Goal: Task Accomplishment & Management: Use online tool/utility

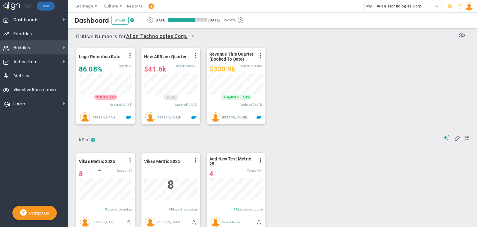
click at [50, 49] on span "Huddles Huddles" at bounding box center [34, 47] width 68 height 14
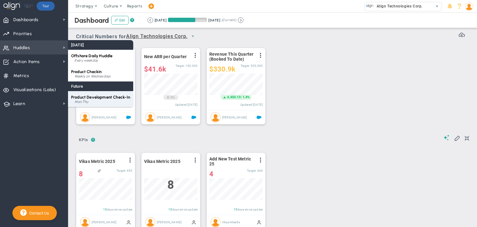
click at [98, 93] on div "Product Development Check-In Mon,Thu" at bounding box center [100, 99] width 65 height 16
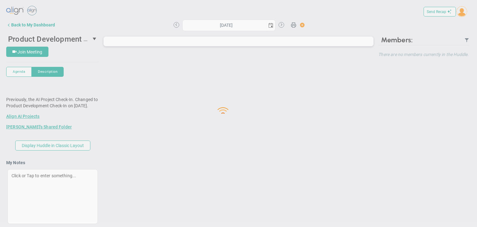
type input "[DATE]"
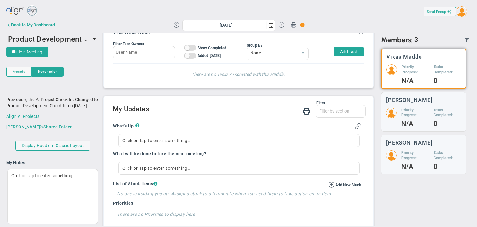
scroll to position [152, 0]
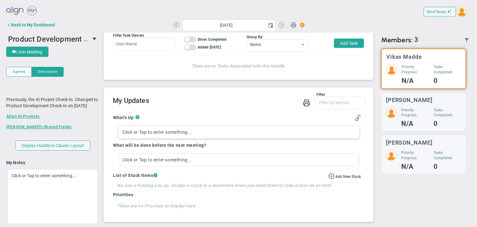
click at [177, 133] on div "Click or Tap to enter something..." at bounding box center [238, 131] width 241 height 13
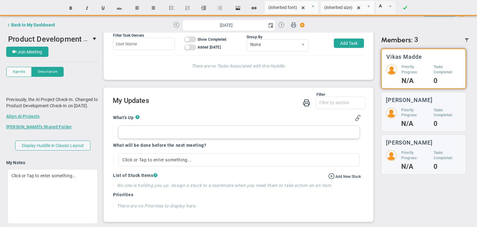
paste div
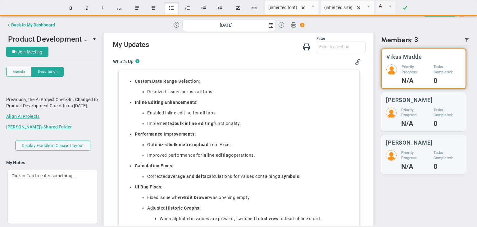
scroll to position [178, 0]
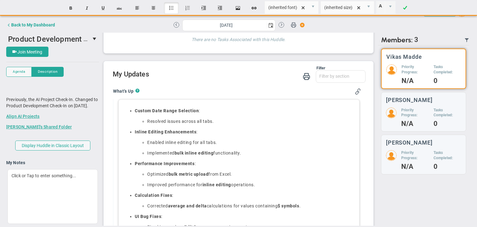
click at [265, 142] on p "Enabled inline editing for all tabs." at bounding box center [251, 142] width 208 height 6
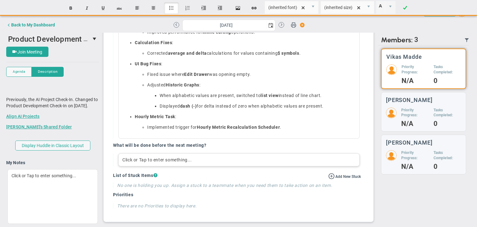
click at [195, 159] on div "Click or Tap to enter something..." at bounding box center [238, 159] width 241 height 13
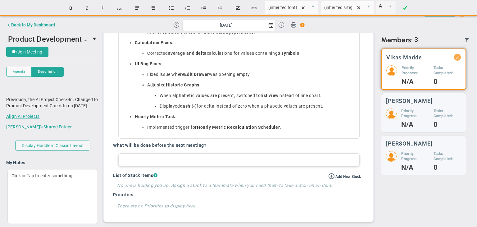
paste div
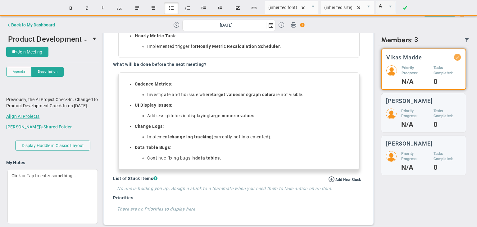
scroll to position [414, 0]
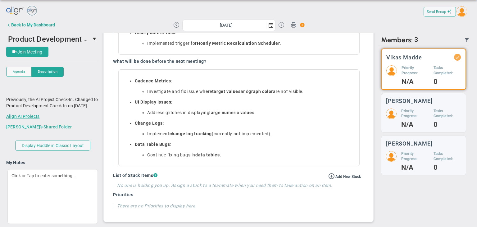
click at [106, 163] on div "Filter What's Up What will be done before the next meeting? Stucks Priorities W…" at bounding box center [238, 23] width 269 height 397
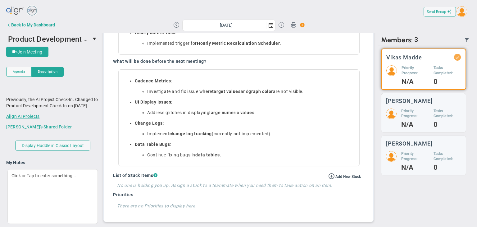
click at [108, 165] on div "What's Up ? Custom Date Range Selection : Resolved issues across all tabs. Inli…" at bounding box center [236, 32] width 257 height 370
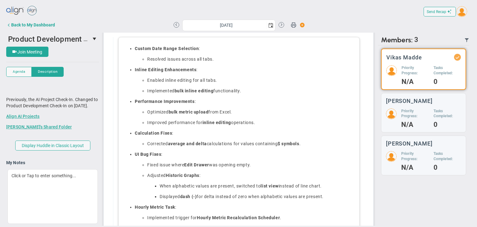
scroll to position [197, 0]
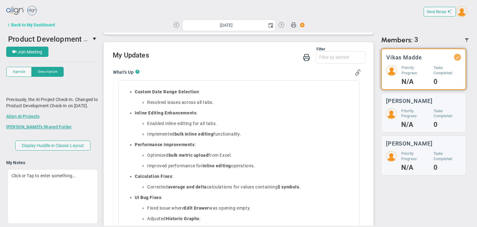
click at [39, 23] on div "Back to My Dashboard" at bounding box center [33, 24] width 44 height 5
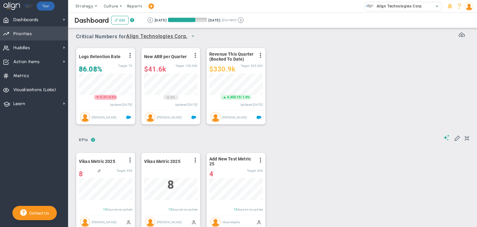
scroll to position [21, 53]
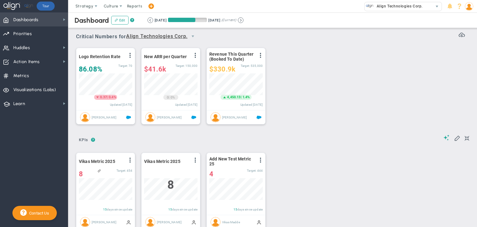
click at [64, 22] on span "Dashboards Dashboards" at bounding box center [34, 19] width 68 height 14
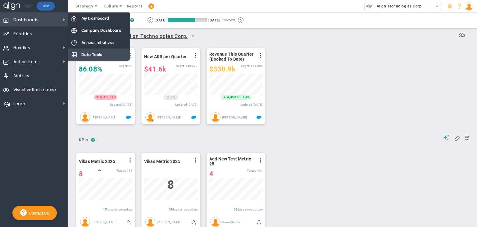
click at [77, 50] on div "Data Table" at bounding box center [99, 54] width 62 height 12
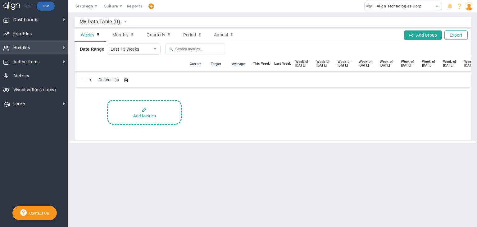
click at [59, 49] on span "Huddles Huddles" at bounding box center [34, 47] width 68 height 14
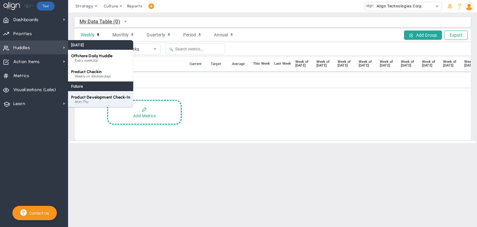
click at [92, 94] on div "Product Development Check-In Mon,Thu" at bounding box center [100, 99] width 65 height 16
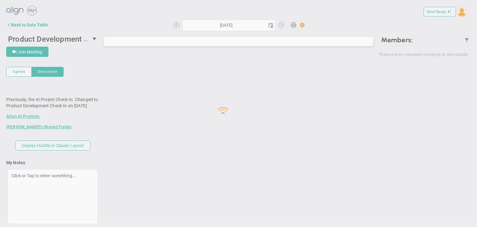
type input "[DATE]"
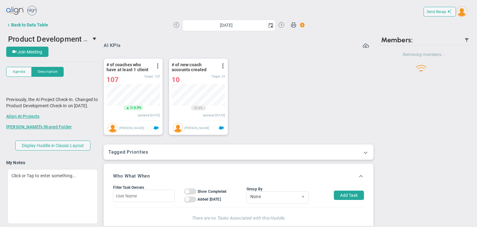
scroll to position [23, 0]
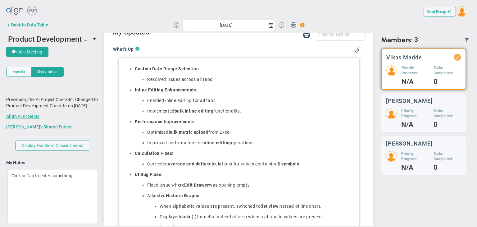
scroll to position [210, 0]
